Goal: Task Accomplishment & Management: Use online tool/utility

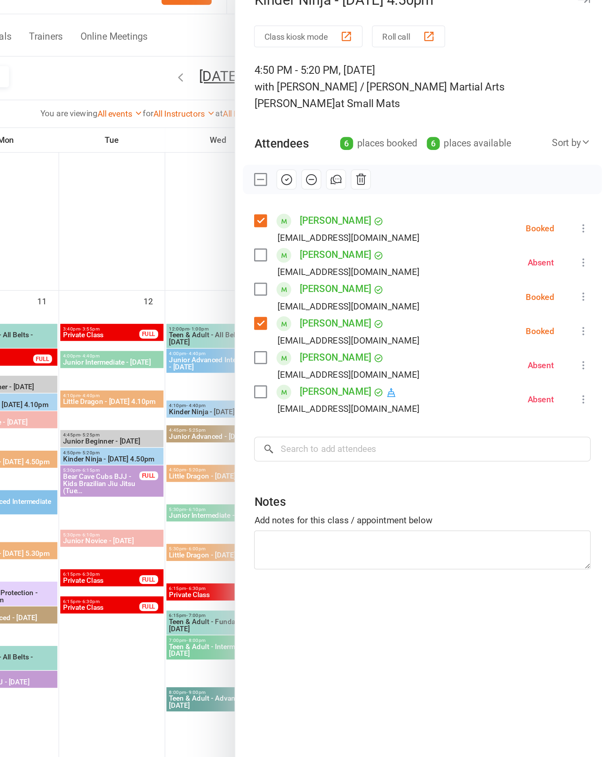
click at [588, 166] on icon at bounding box center [592, 170] width 8 height 8
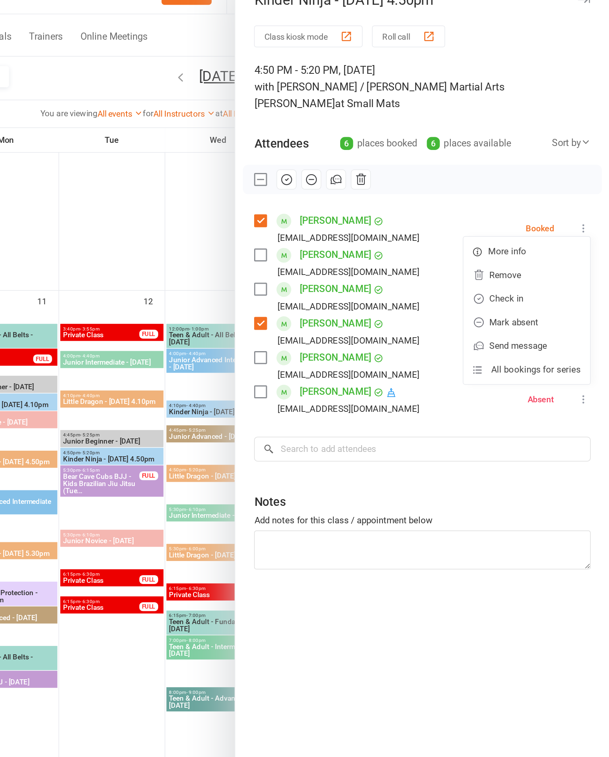
click at [511, 209] on link "Check in" at bounding box center [553, 217] width 85 height 16
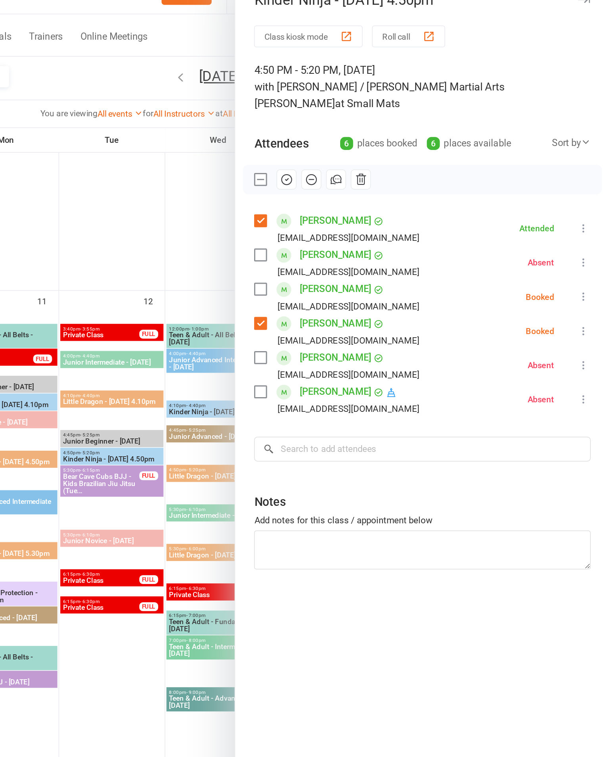
click at [588, 235] on icon at bounding box center [592, 239] width 8 height 8
click at [511, 278] on link "Check in" at bounding box center [553, 286] width 85 height 16
click at [588, 212] on icon at bounding box center [592, 216] width 8 height 8
click at [511, 271] on link "Mark absent" at bounding box center [553, 279] width 85 height 16
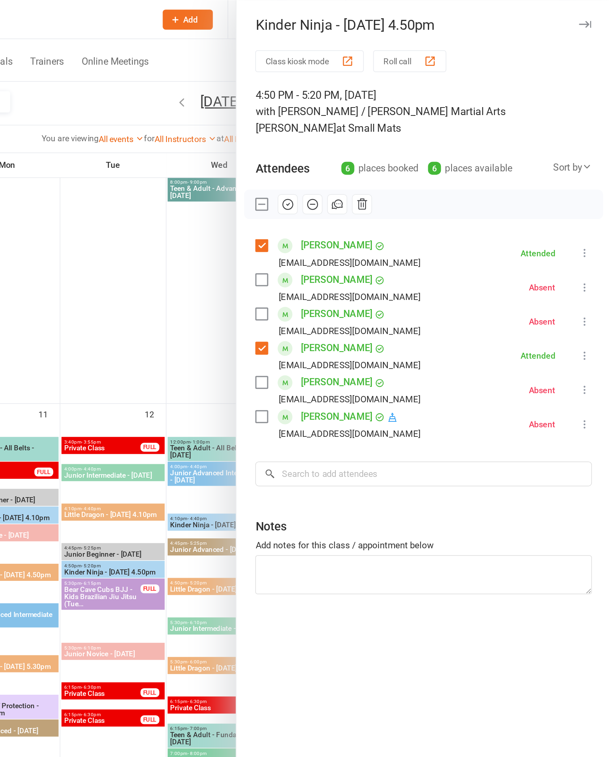
click at [588, 17] on icon "button" at bounding box center [592, 16] width 8 height 5
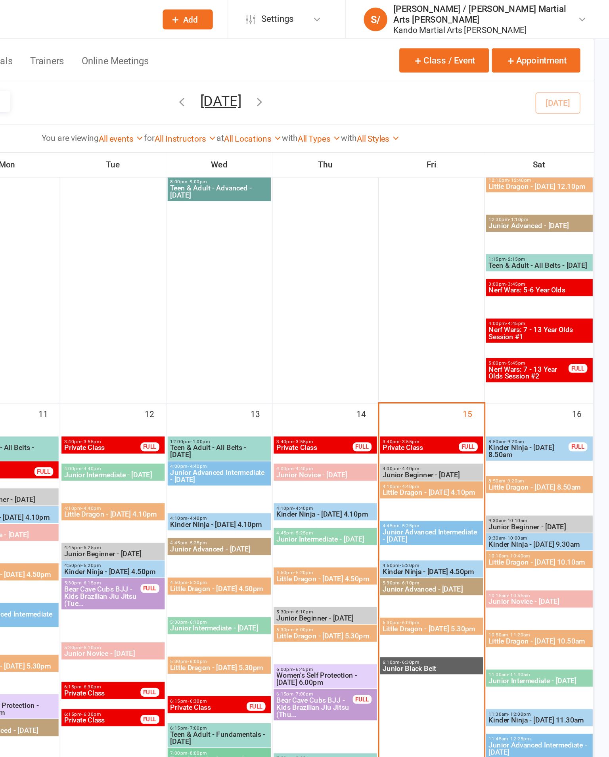
click at [455, 334] on span "Little Dragon - [DATE] 4.10pm" at bounding box center [488, 331] width 66 height 5
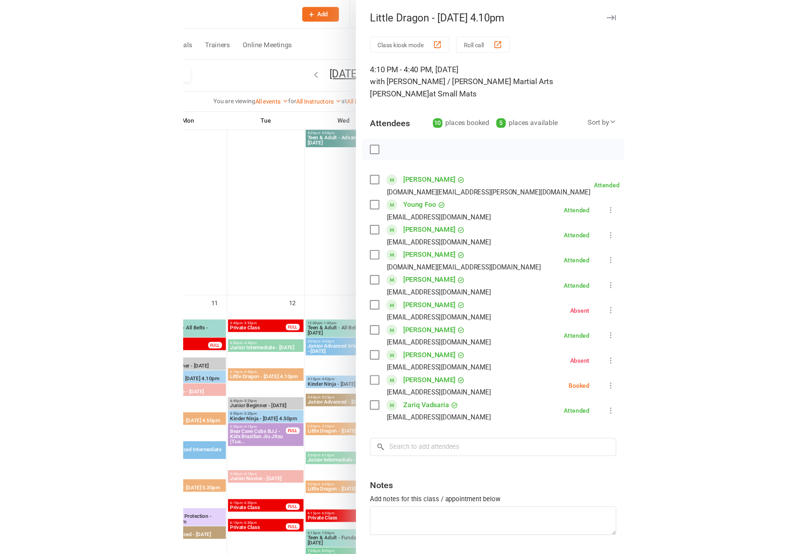
scroll to position [0, 0]
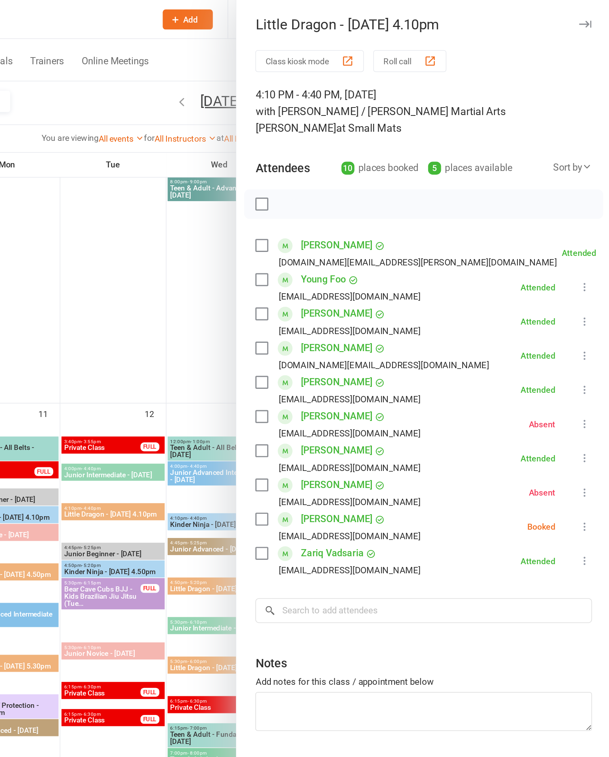
click at [588, 350] on icon at bounding box center [592, 354] width 8 height 8
click at [511, 410] on link "Mark absent" at bounding box center [553, 417] width 85 height 16
click at [588, 16] on icon "button" at bounding box center [592, 16] width 8 height 5
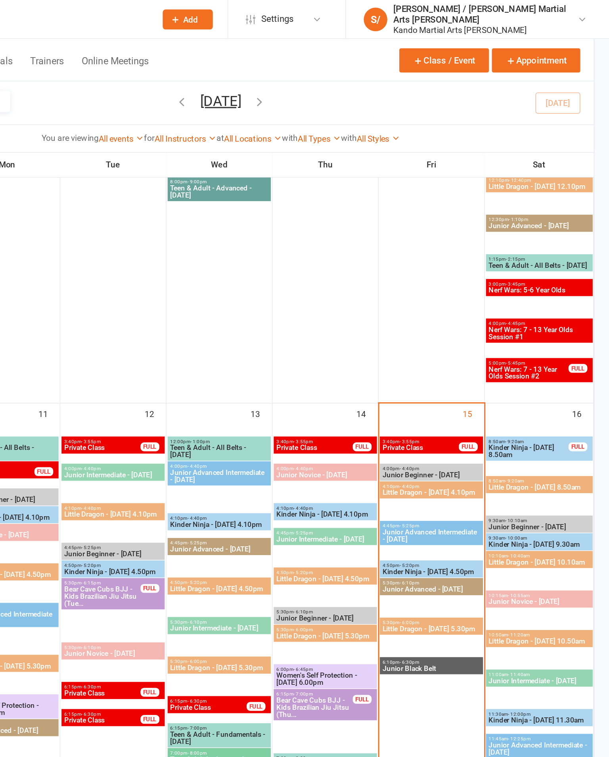
click at [455, 425] on span "Little Dragon - [DATE] 5.30pm" at bounding box center [488, 422] width 66 height 5
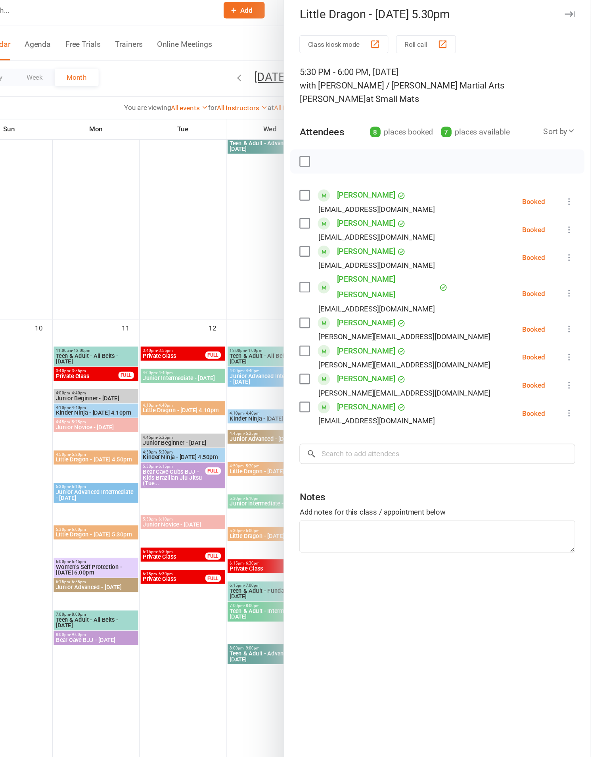
scroll to position [763, 0]
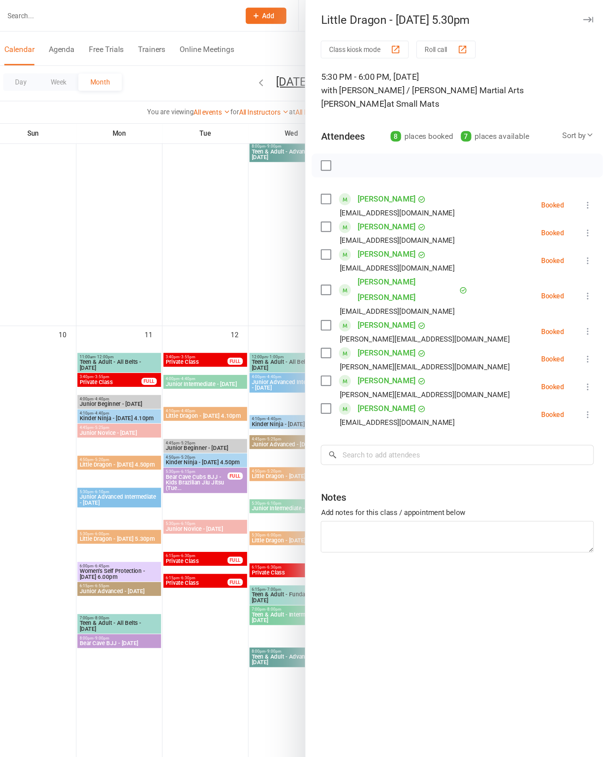
click at [588, 212] on icon at bounding box center [592, 216] width 8 height 8
click at [511, 257] on link "Check in" at bounding box center [553, 263] width 85 height 16
click at [588, 271] on icon at bounding box center [592, 275] width 8 height 8
click at [511, 314] on link "Check in" at bounding box center [553, 322] width 85 height 16
click at [588, 294] on icon at bounding box center [592, 298] width 8 height 8
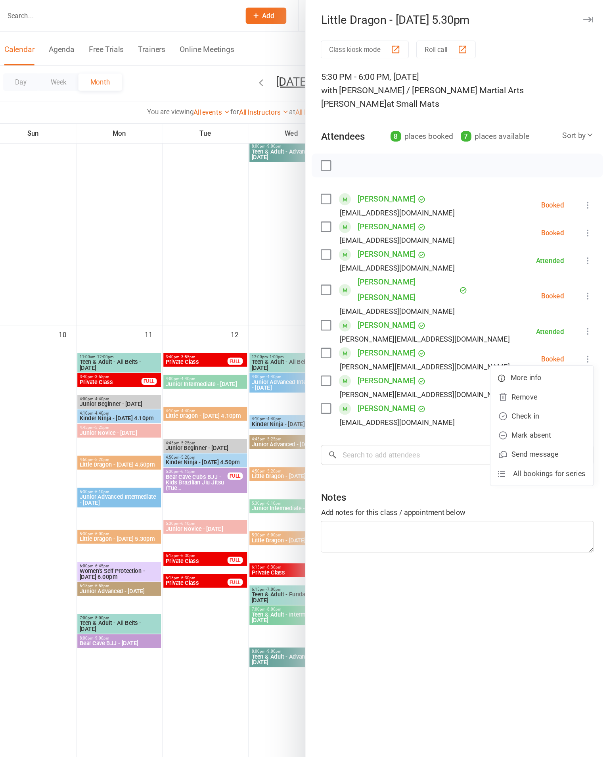
click at [511, 337] on link "Check in" at bounding box center [553, 345] width 85 height 16
click at [588, 166] on icon at bounding box center [592, 170] width 8 height 8
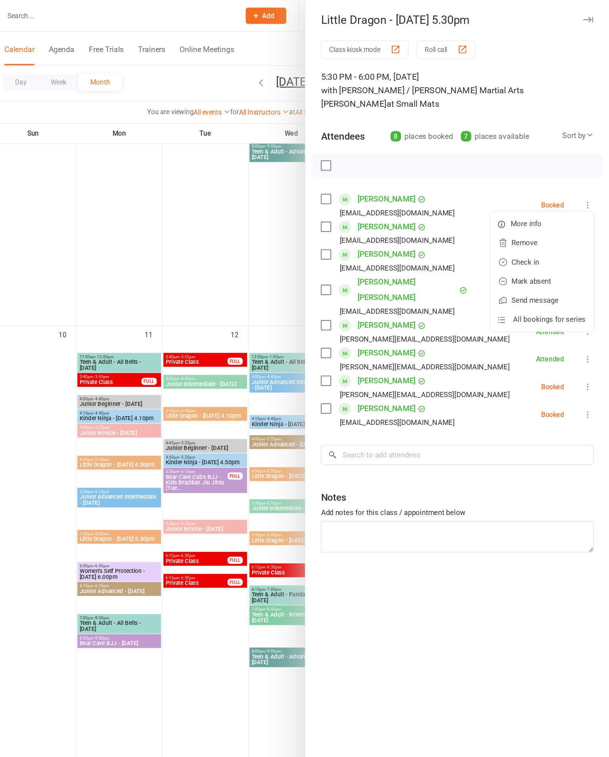
click at [511, 209] on link "Check in" at bounding box center [553, 217] width 85 height 16
click at [482, 231] on li "Bentley Mazzan [EMAIL_ADDRESS][DOMAIN_NAME] Booked More info Remove Check in Ma…" at bounding box center [483, 246] width 227 height 36
click at [588, 242] on icon at bounding box center [592, 246] width 8 height 8
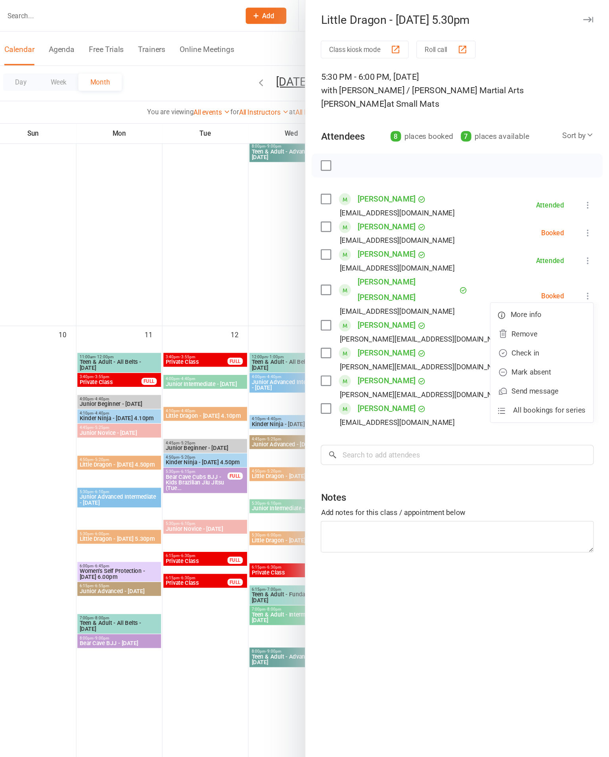
click at [511, 285] on link "Check in" at bounding box center [553, 293] width 85 height 16
click at [588, 189] on icon at bounding box center [592, 193] width 8 height 8
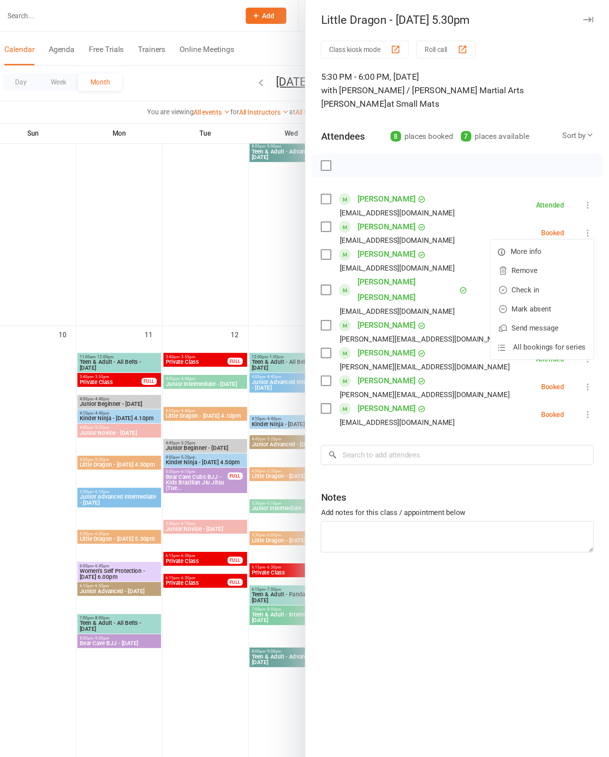
click at [511, 233] on link "Check in" at bounding box center [553, 240] width 85 height 16
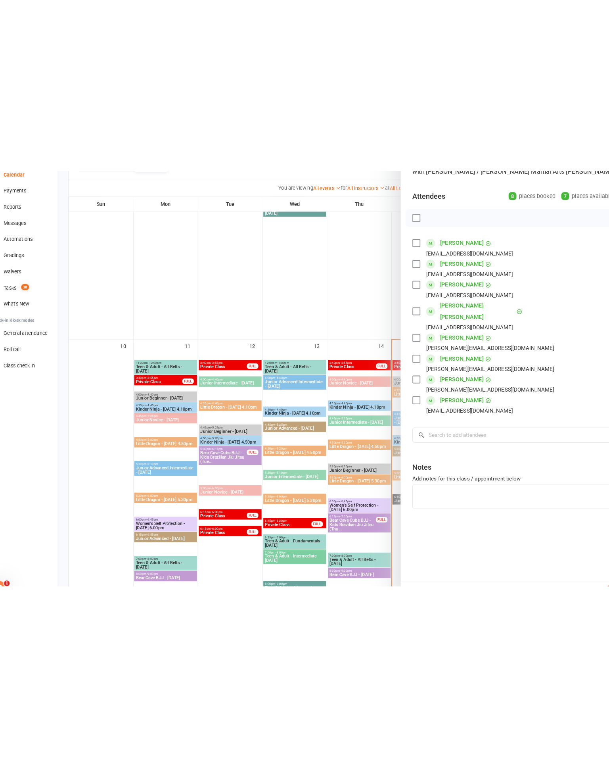
scroll to position [696, 0]
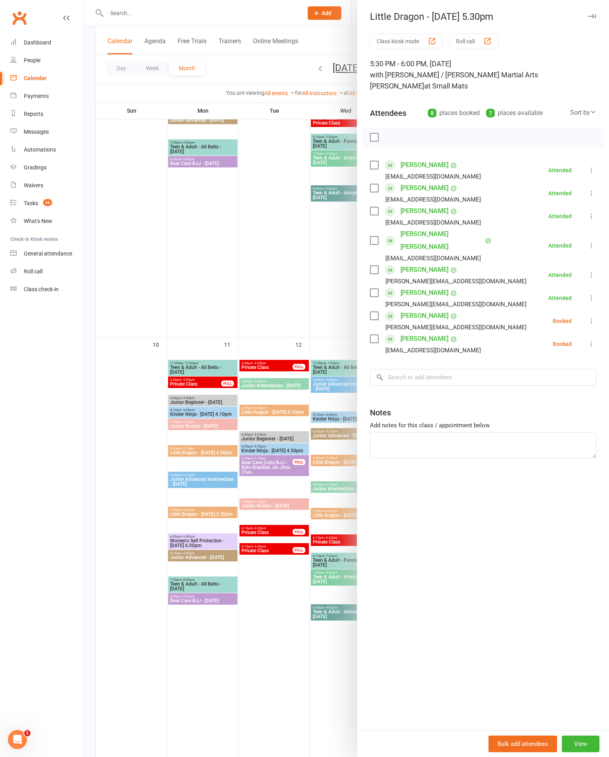
click at [589, 339] on button at bounding box center [592, 344] width 10 height 10
click at [544, 383] on link "Check in" at bounding box center [553, 391] width 85 height 16
